Goal: Information Seeking & Learning: Learn about a topic

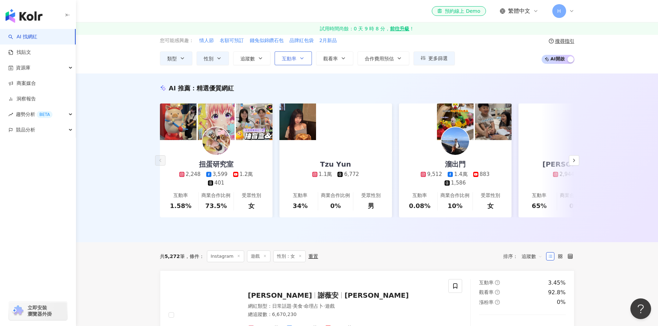
scroll to position [35, 0]
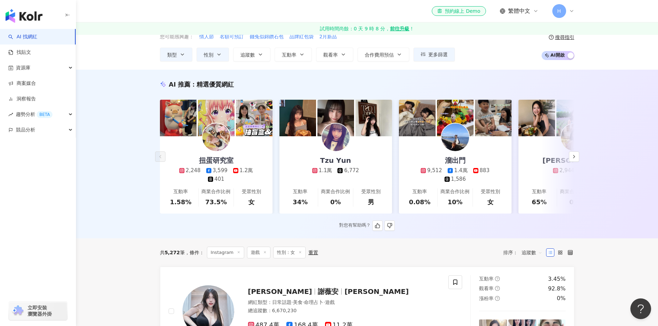
drag, startPoint x: 206, startPoint y: 84, endPoint x: 249, endPoint y: 83, distance: 42.8
click at [229, 84] on span "精選優質網紅" at bounding box center [214, 84] width 37 height 7
drag, startPoint x: 249, startPoint y: 83, endPoint x: 463, endPoint y: 131, distance: 219.9
click at [249, 83] on div "AI 推薦 ： 精選優質網紅" at bounding box center [367, 84] width 414 height 9
click at [577, 161] on button "button" at bounding box center [573, 157] width 10 height 10
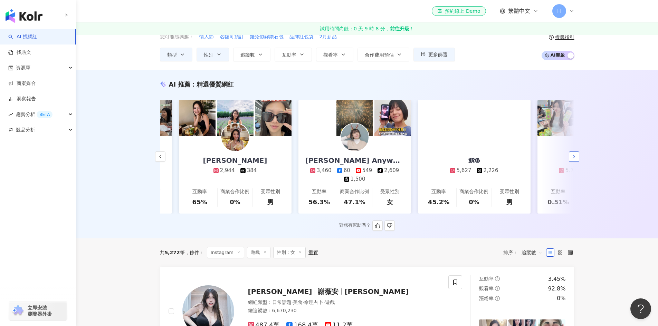
scroll to position [0, 358]
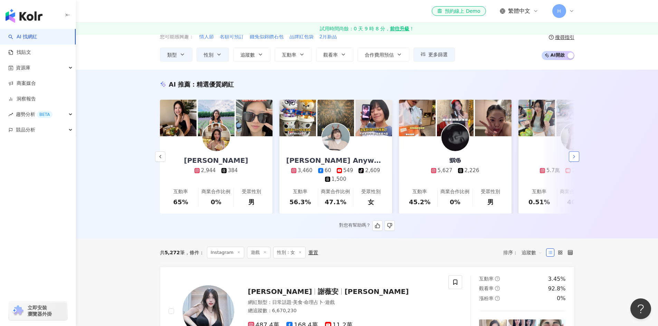
click at [577, 161] on button "button" at bounding box center [573, 157] width 10 height 10
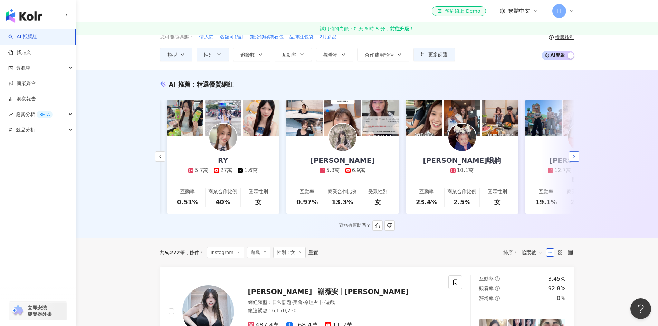
scroll to position [0, 717]
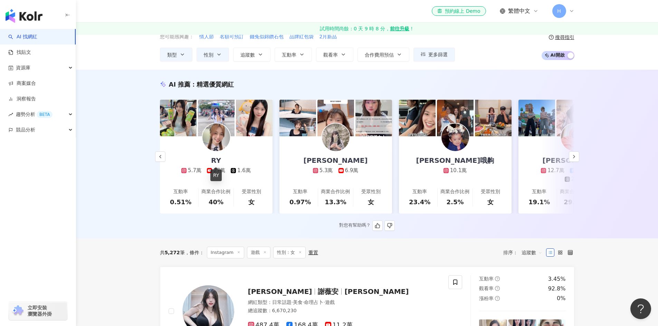
click at [221, 163] on div "RY" at bounding box center [216, 161] width 24 height 10
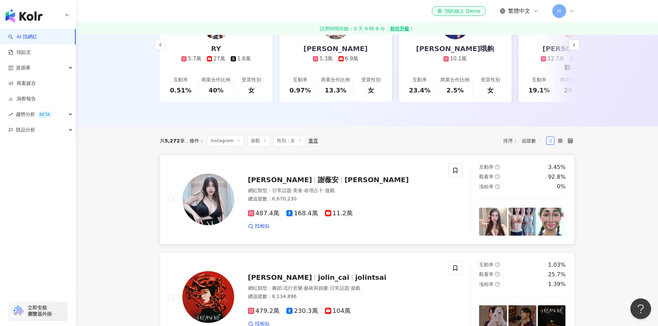
scroll to position [207, 0]
